Goal: Navigation & Orientation: Find specific page/section

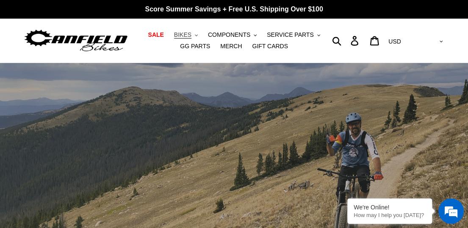
click at [174, 33] on span "BIKES" at bounding box center [182, 34] width 17 height 7
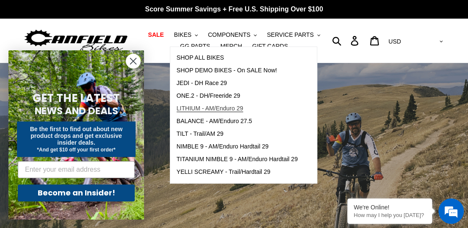
click at [192, 111] on span "LITHIUM - AM/Enduro 29" at bounding box center [210, 108] width 66 height 7
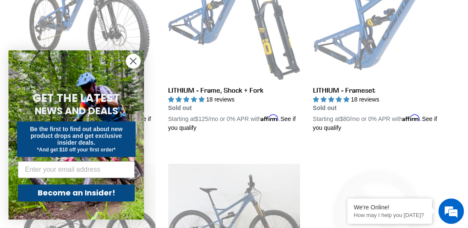
scroll to position [339, 0]
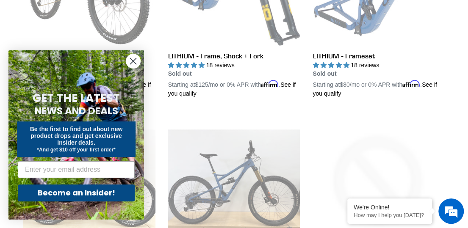
click at [140, 61] on circle "Close dialog" at bounding box center [133, 61] width 14 height 14
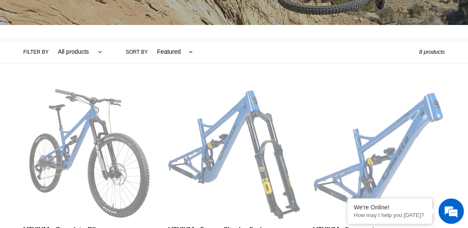
scroll to position [42, 0]
